Goal: Task Accomplishment & Management: Use online tool/utility

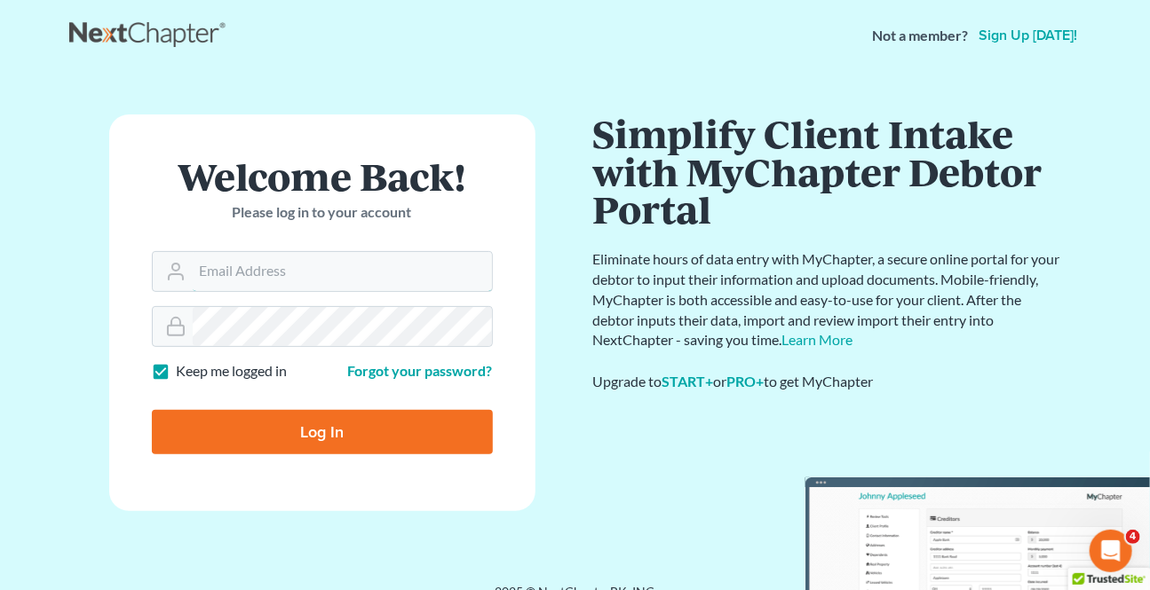
type input "[EMAIL_ADDRESS][DOMAIN_NAME]"
click at [329, 435] on input "Log In" at bounding box center [322, 432] width 341 height 44
type input "Thinking..."
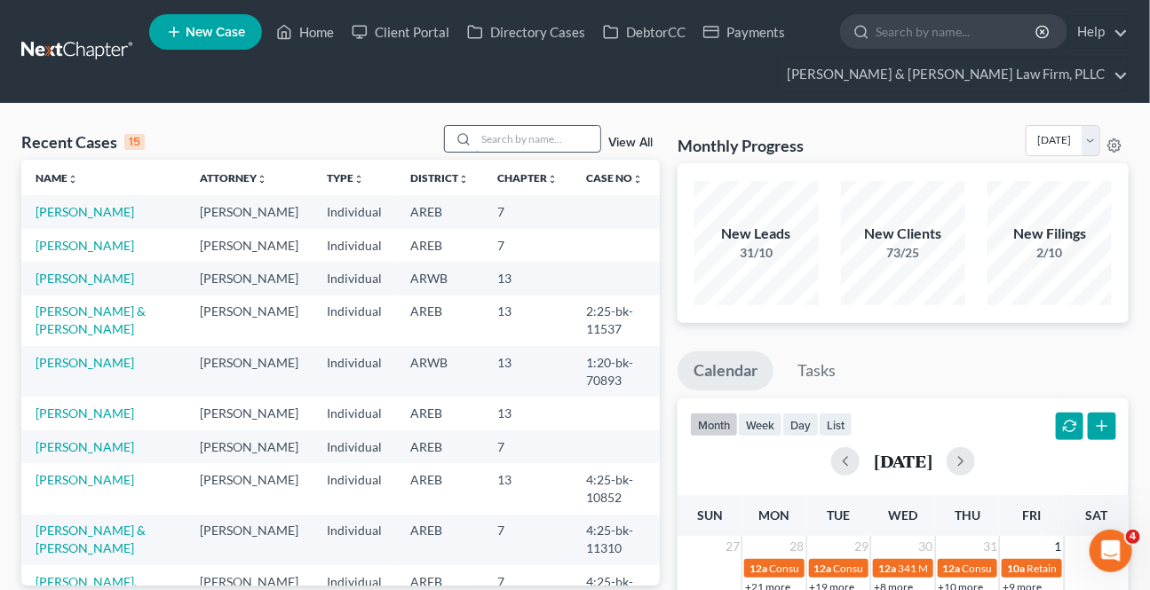
click at [515, 146] on input "search" at bounding box center [538, 139] width 124 height 26
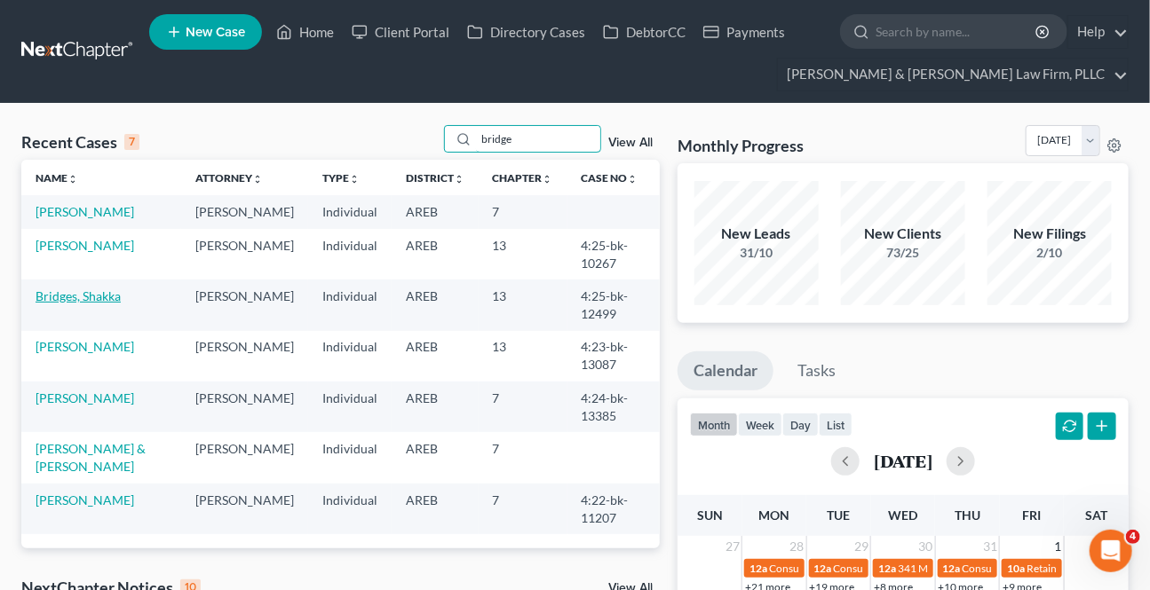
type input "bridge"
click at [90, 296] on link "Bridges, Shakka" at bounding box center [78, 296] width 85 height 15
select select "3"
